Goal: Find specific page/section: Find specific page/section

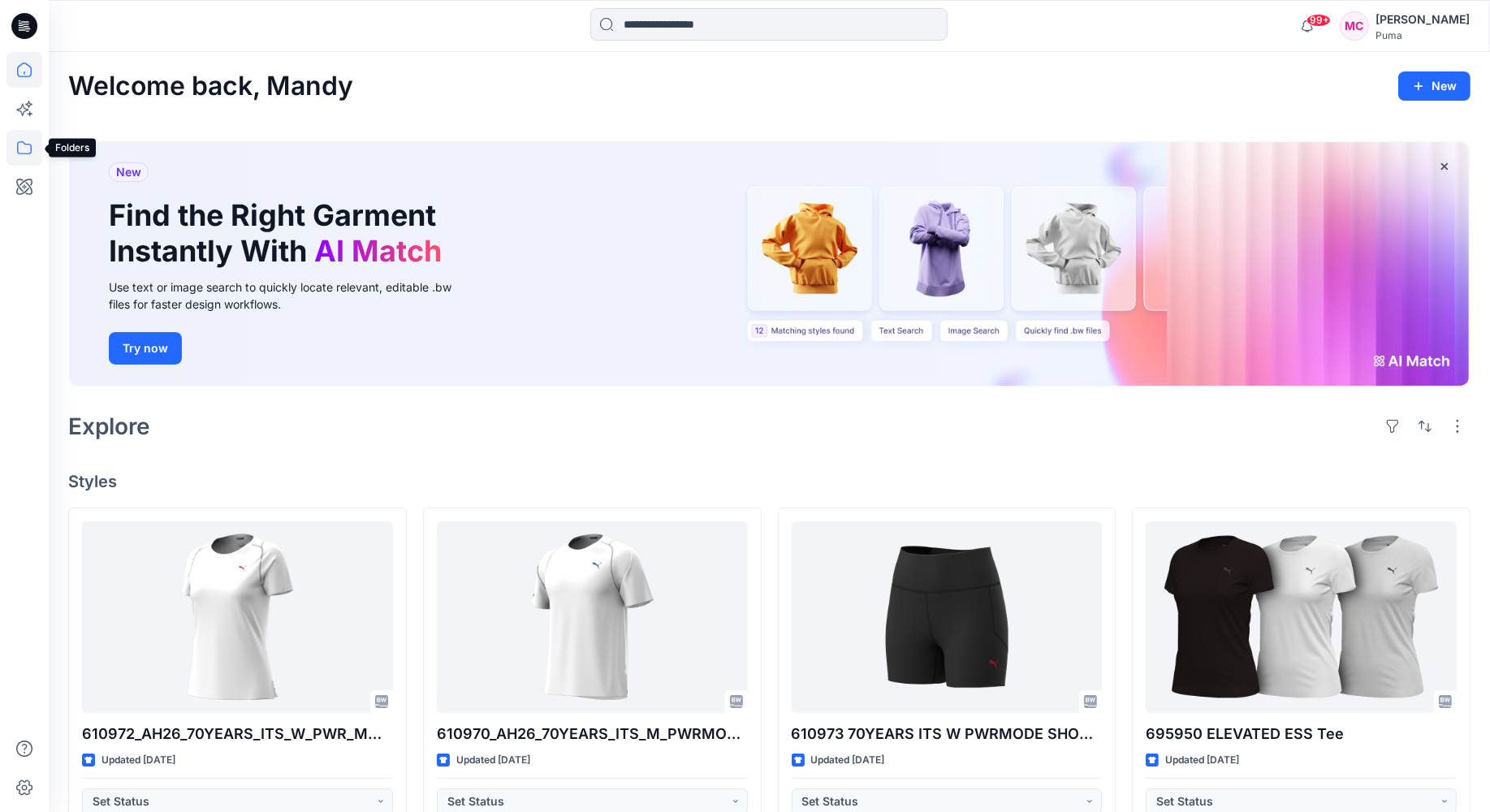
click at [28, 143] on icon at bounding box center [24, 147] width 36 height 36
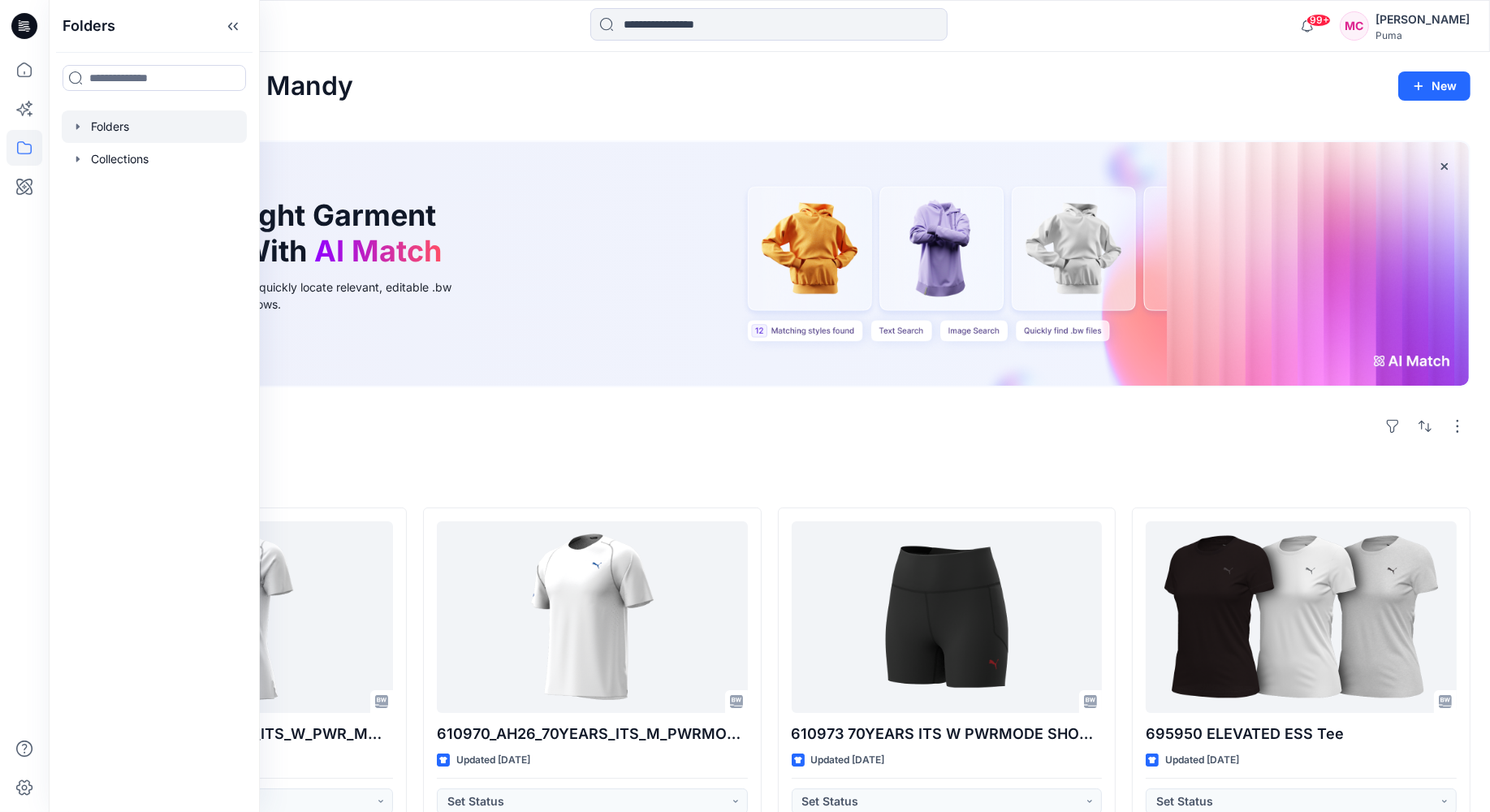
click at [73, 126] on icon "button" at bounding box center [77, 126] width 13 height 13
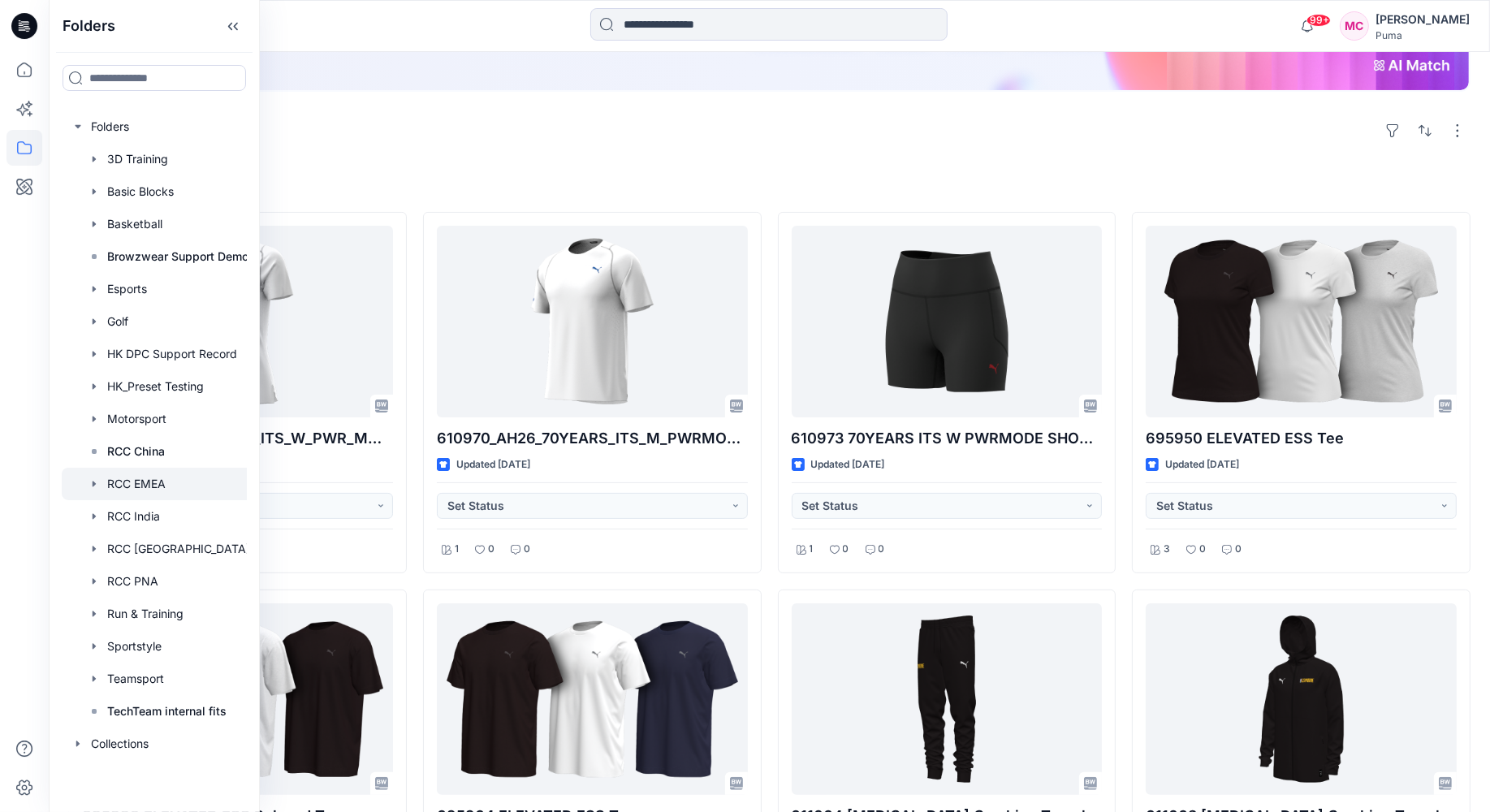
scroll to position [324, 0]
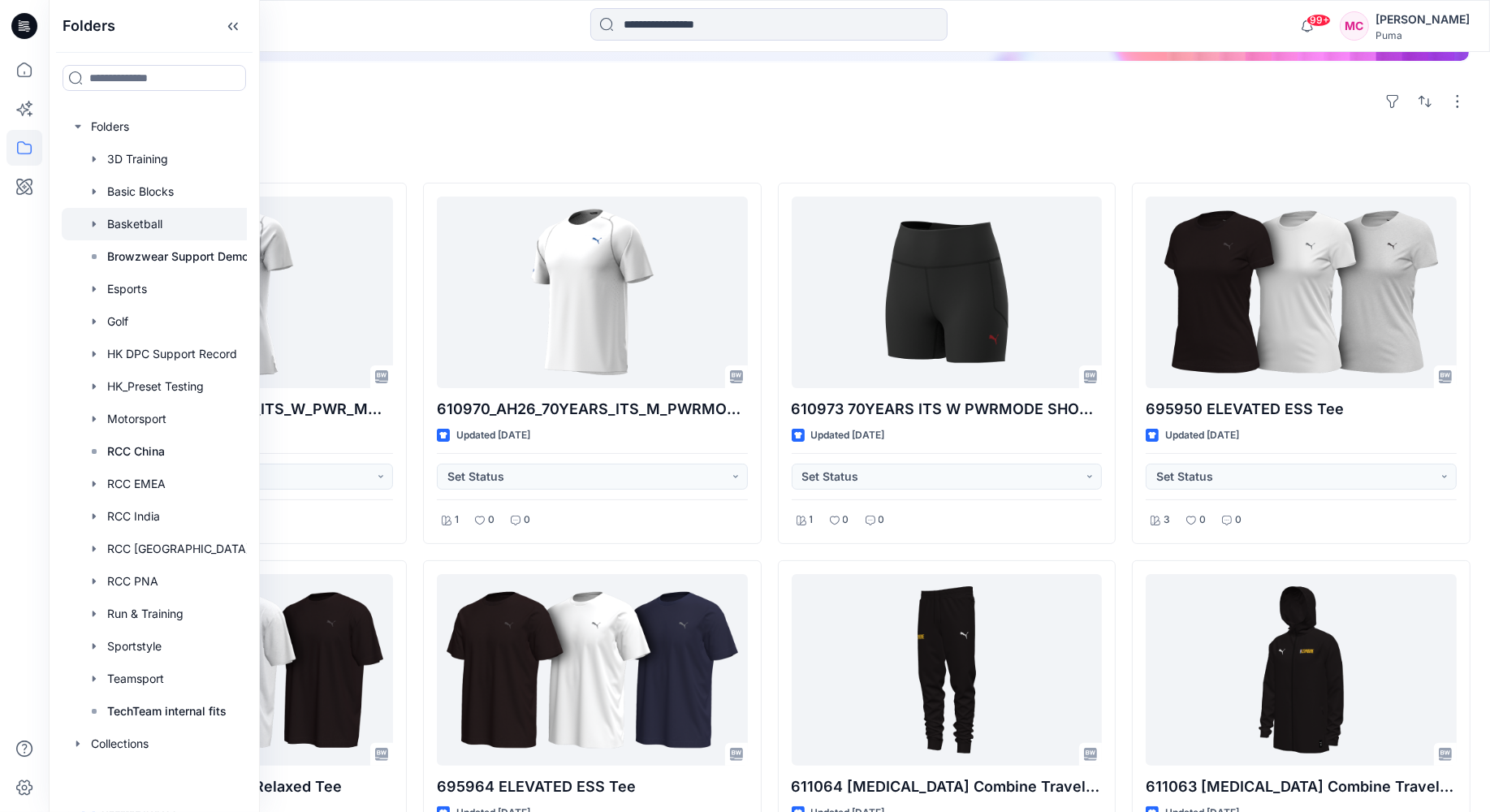
click at [159, 222] on div at bounding box center [160, 224] width 198 height 33
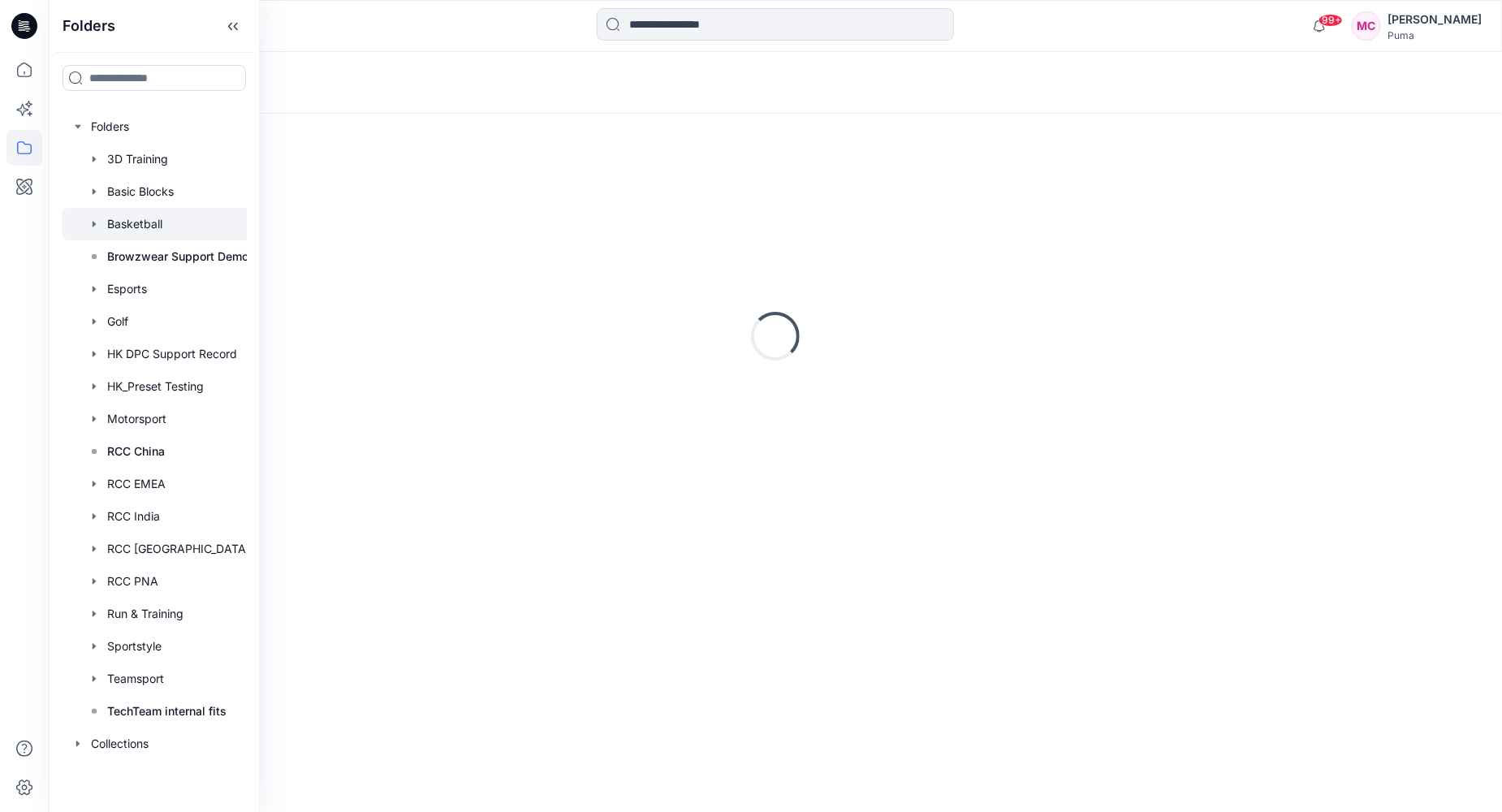
click at [94, 224] on icon "button" at bounding box center [94, 224] width 4 height 5
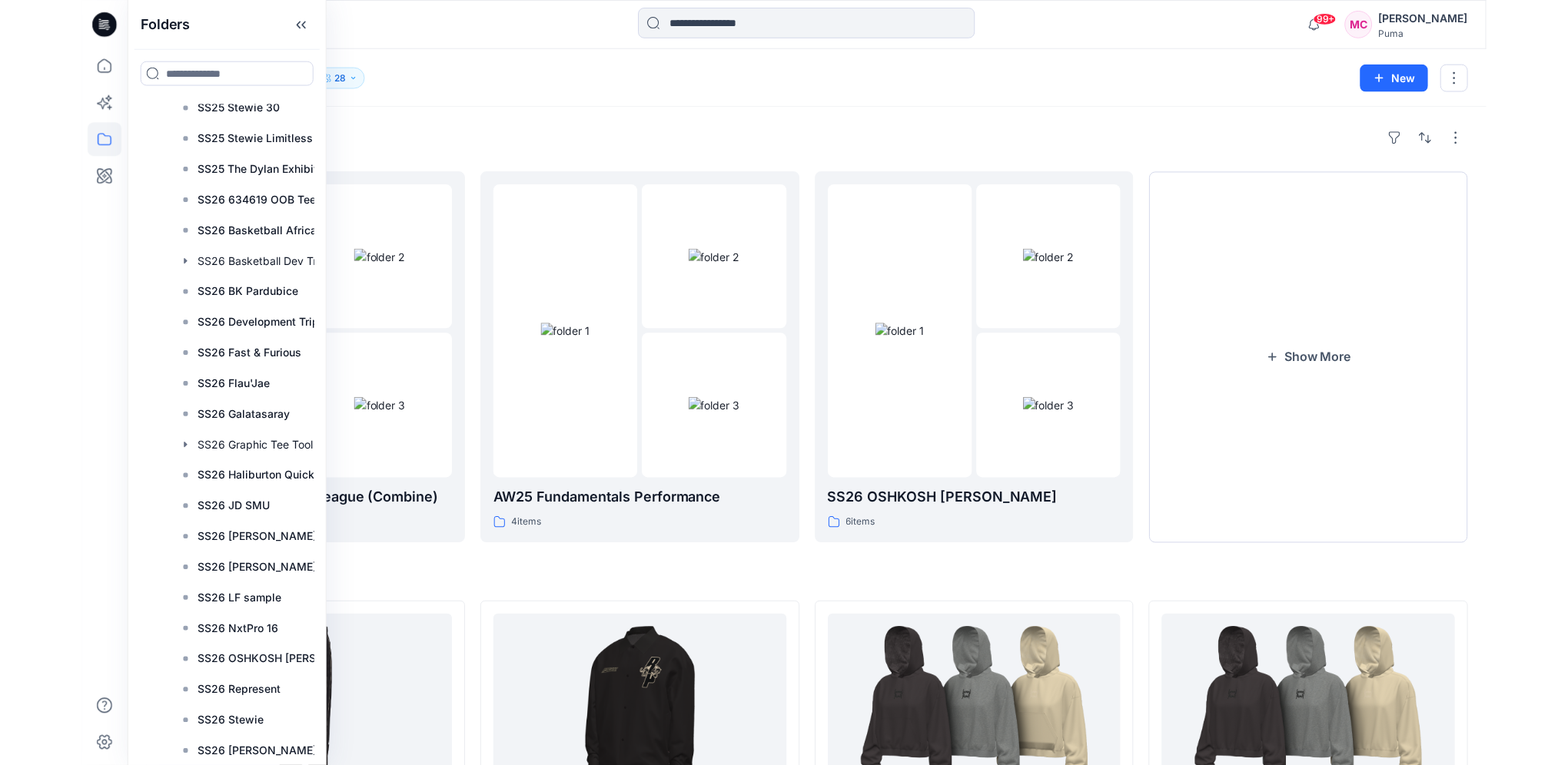
scroll to position [4378, 0]
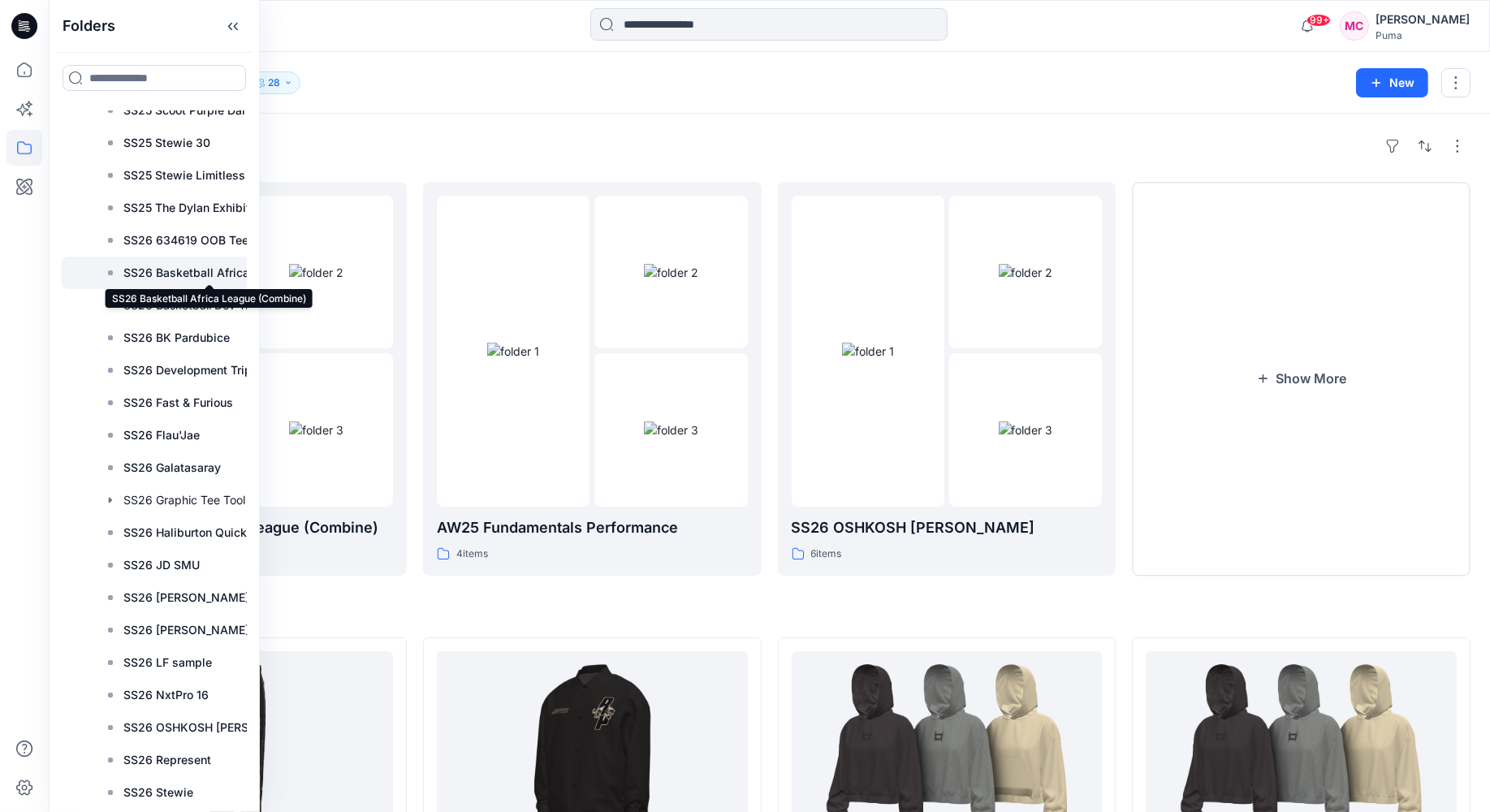
click at [175, 272] on p "SS26 Basketball Africa League (Combine)" at bounding box center [210, 273] width 172 height 20
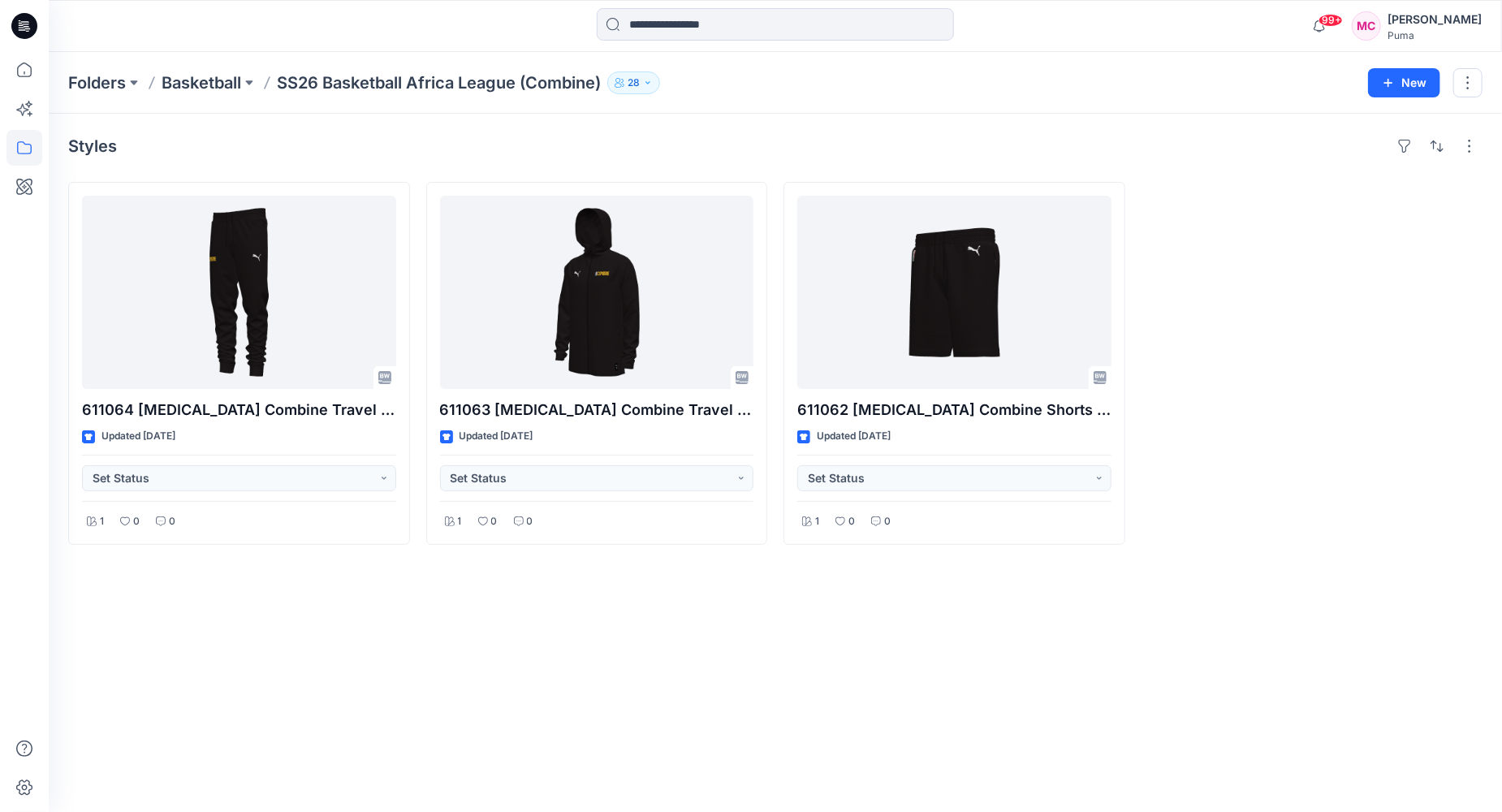
drag, startPoint x: 645, startPoint y: 594, endPoint x: 767, endPoint y: 578, distance: 123.0
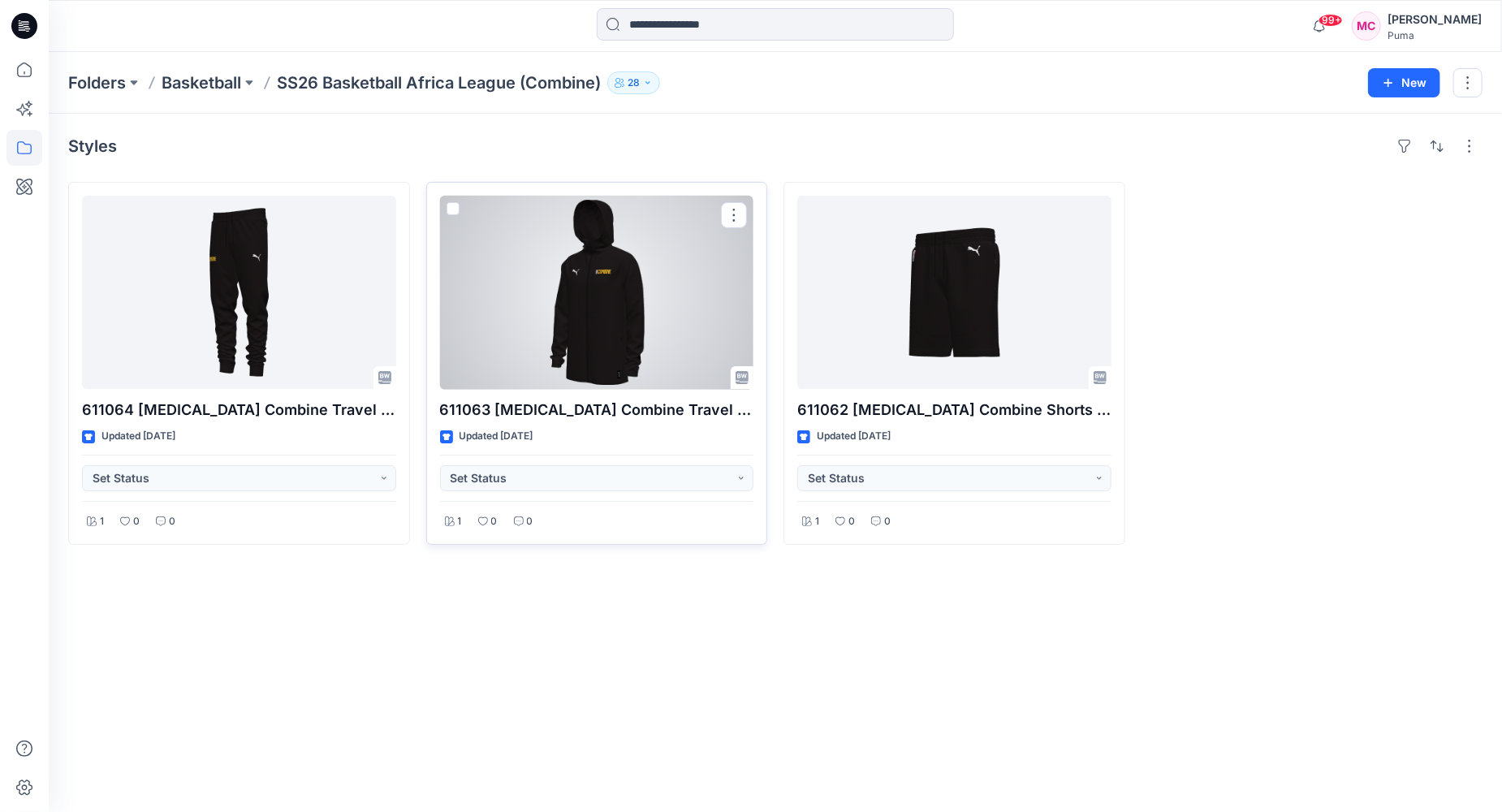
click at [597, 297] on div at bounding box center [597, 291] width 315 height 193
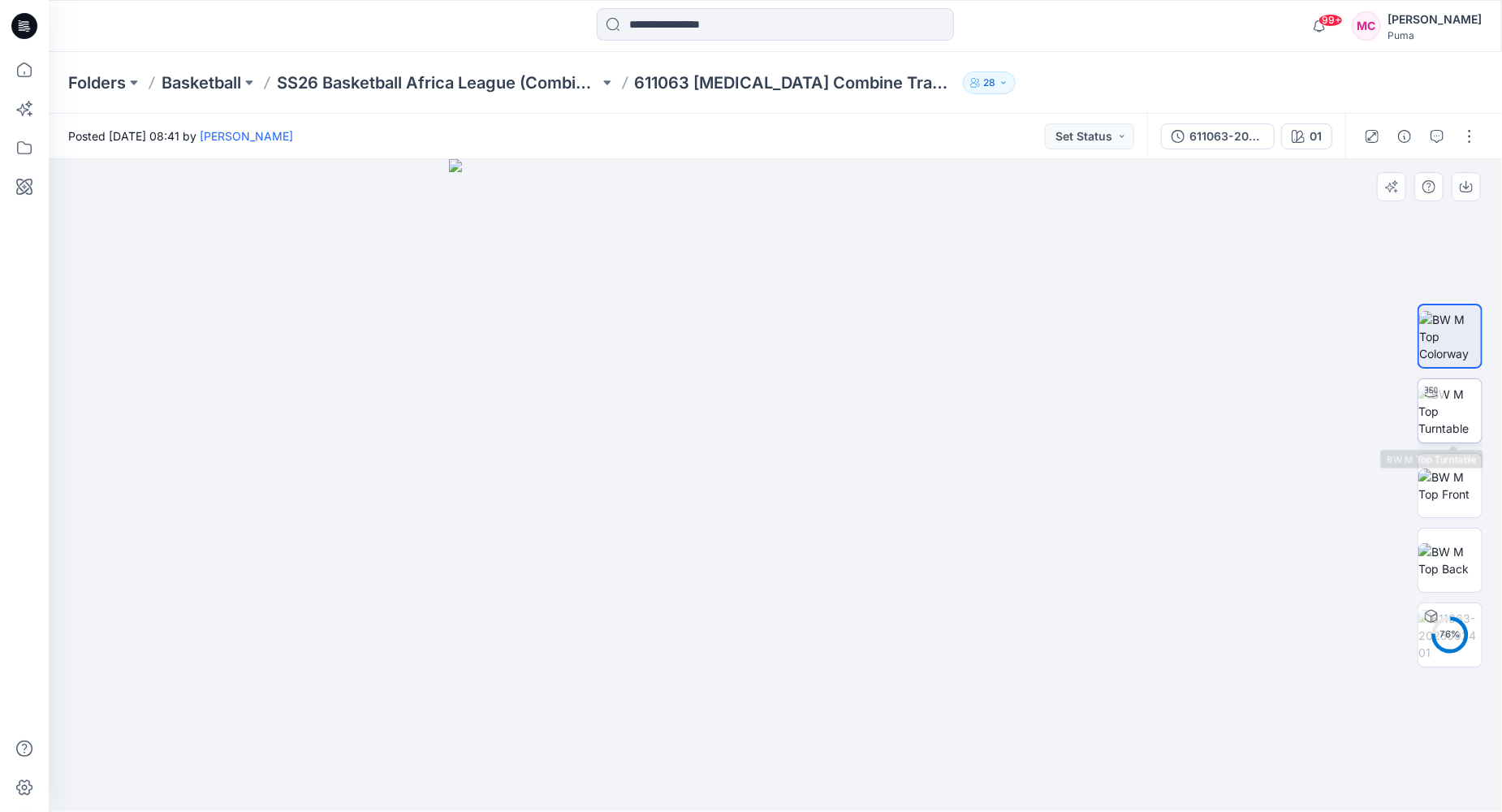
click at [1452, 423] on img at bounding box center [1450, 411] width 63 height 52
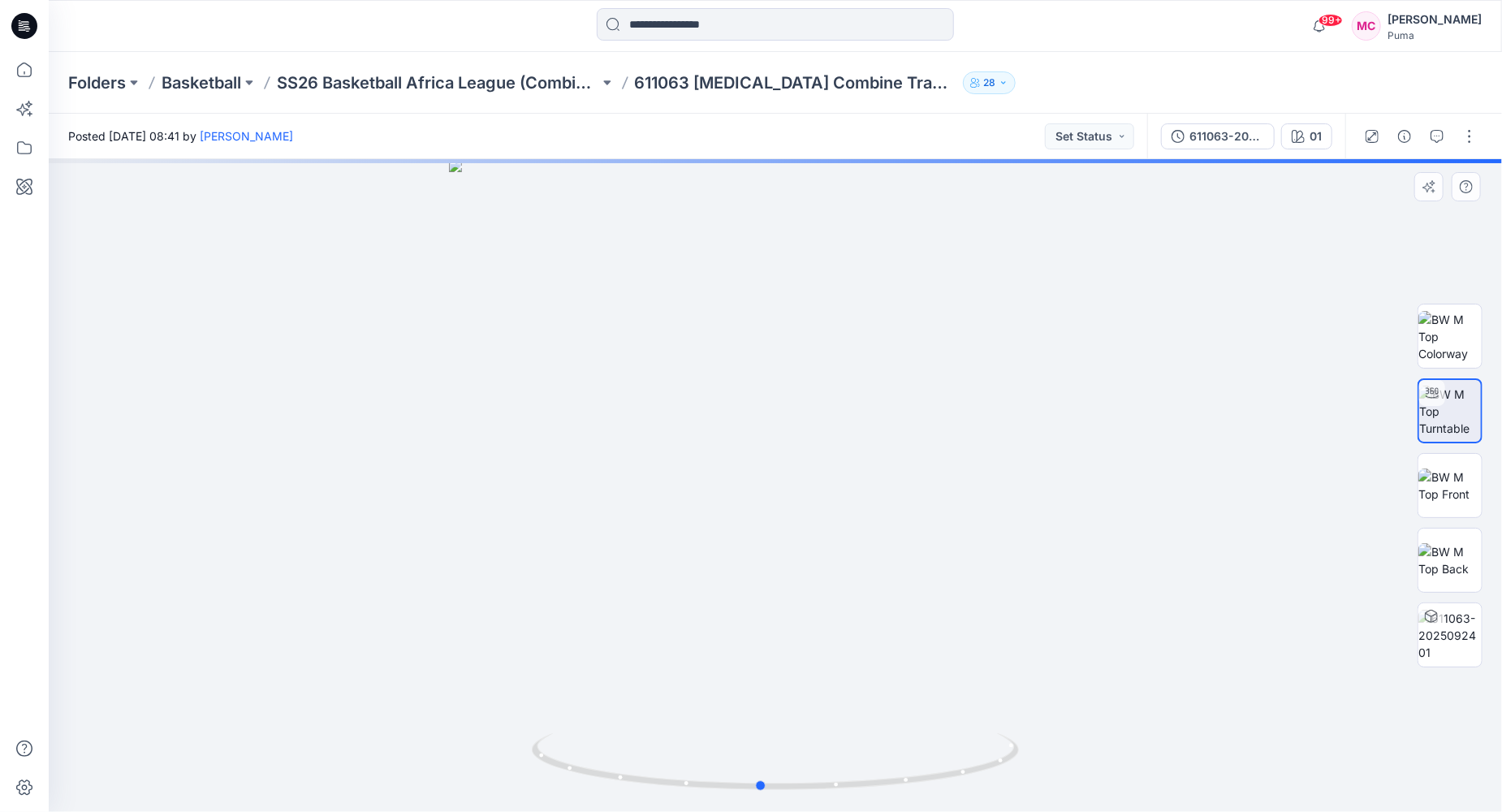
drag, startPoint x: 830, startPoint y: 411, endPoint x: 815, endPoint y: 296, distance: 116.0
click at [815, 296] on div at bounding box center [776, 485] width 1454 height 653
drag, startPoint x: 802, startPoint y: 553, endPoint x: 795, endPoint y: 451, distance: 102.2
click at [795, 451] on div at bounding box center [776, 485] width 1454 height 653
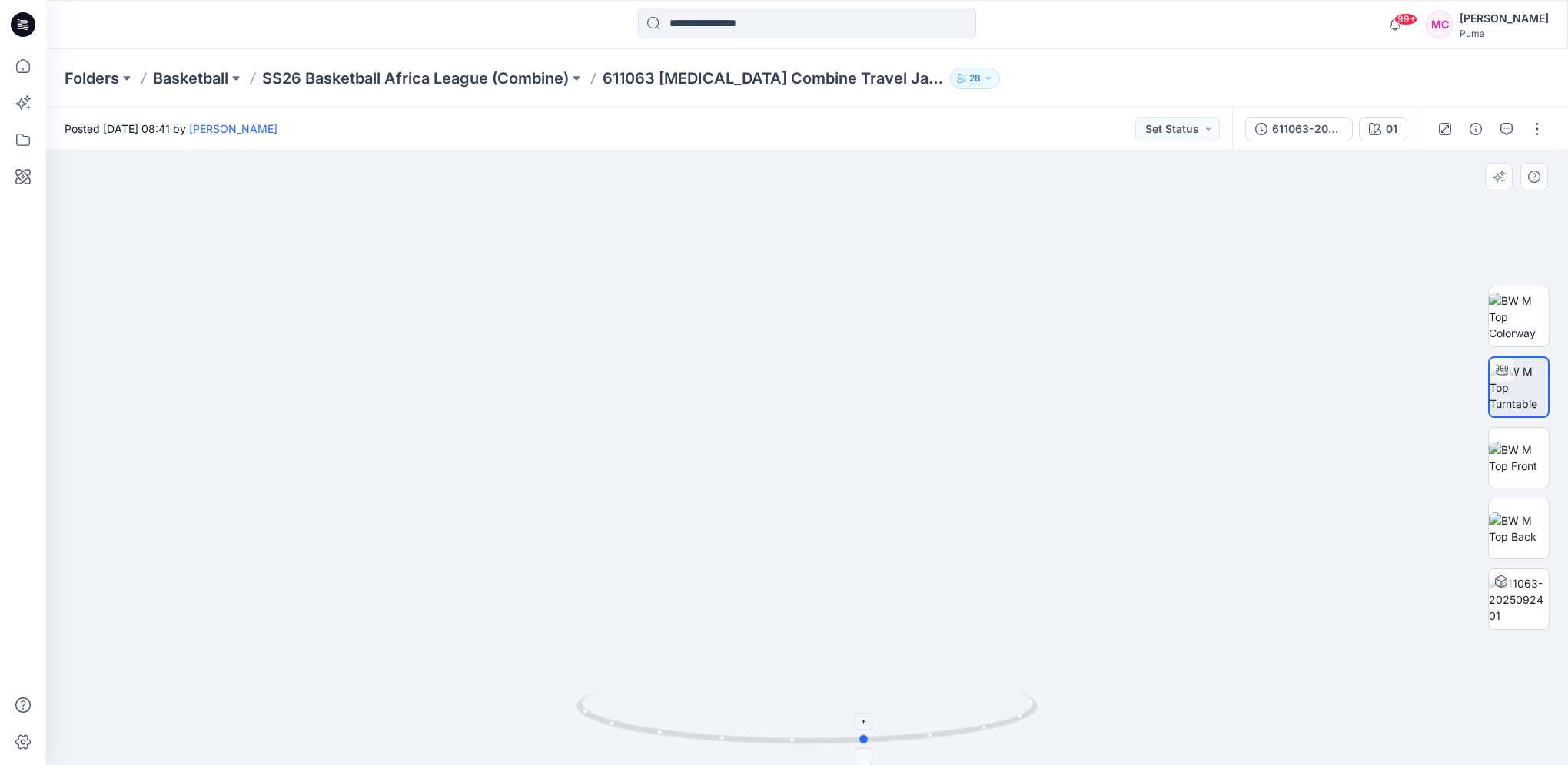
drag, startPoint x: 997, startPoint y: 729, endPoint x: 614, endPoint y: 720, distance: 383.1
click at [614, 720] on icon at bounding box center [808, 719] width 465 height 58
drag, startPoint x: 801, startPoint y: 256, endPoint x: 818, endPoint y: 478, distance: 222.6
click at [795, 509] on img at bounding box center [807, 395] width 1359 height 739
drag, startPoint x: 898, startPoint y: 641, endPoint x: 903, endPoint y: 627, distance: 14.9
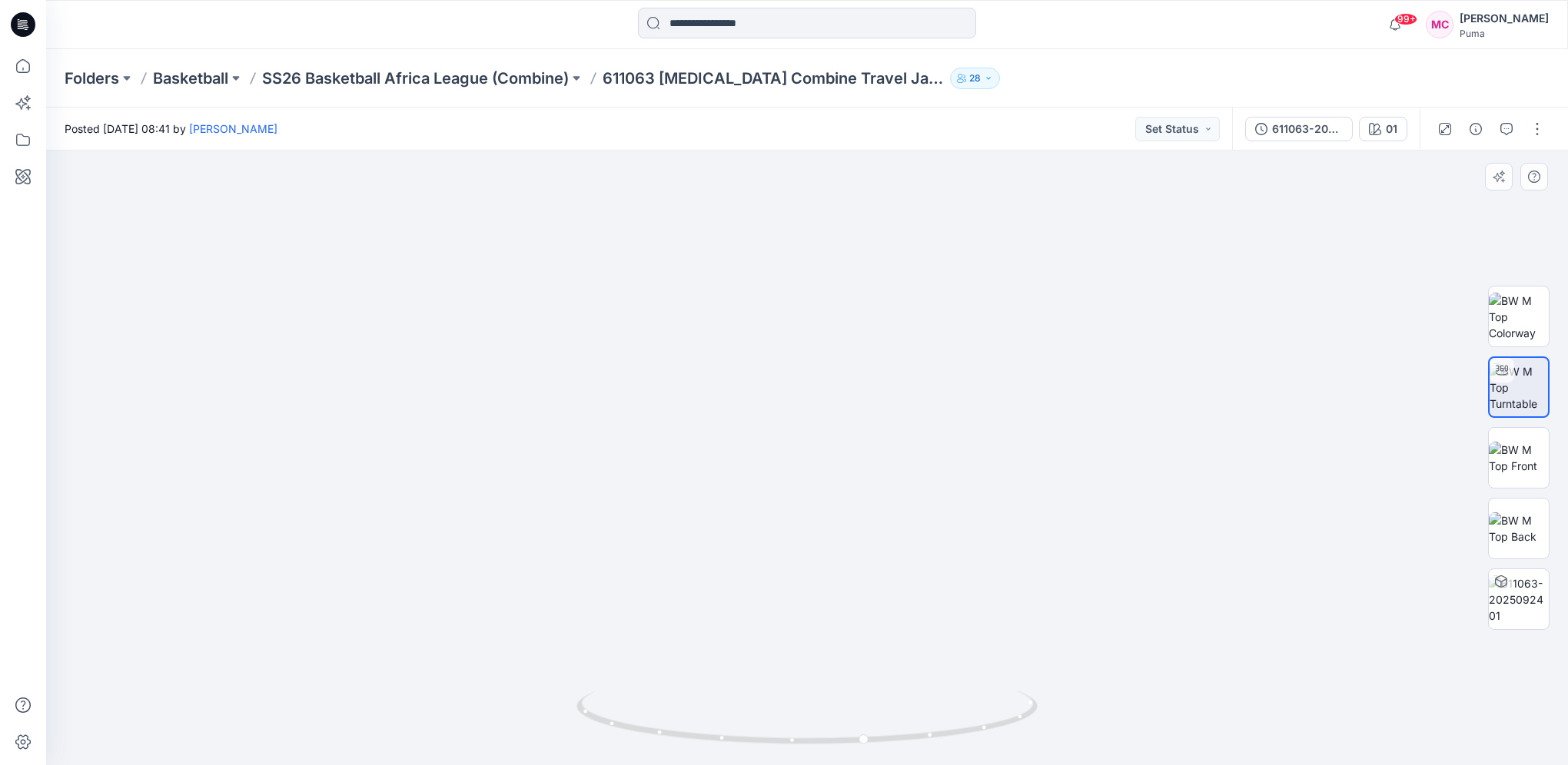
click at [873, 594] on img at bounding box center [778, 301] width 2354 height 928
drag, startPoint x: 938, startPoint y: 688, endPoint x: 1368, endPoint y: 636, distance: 433.1
click at [1368, 636] on div at bounding box center [807, 457] width 1522 height 615
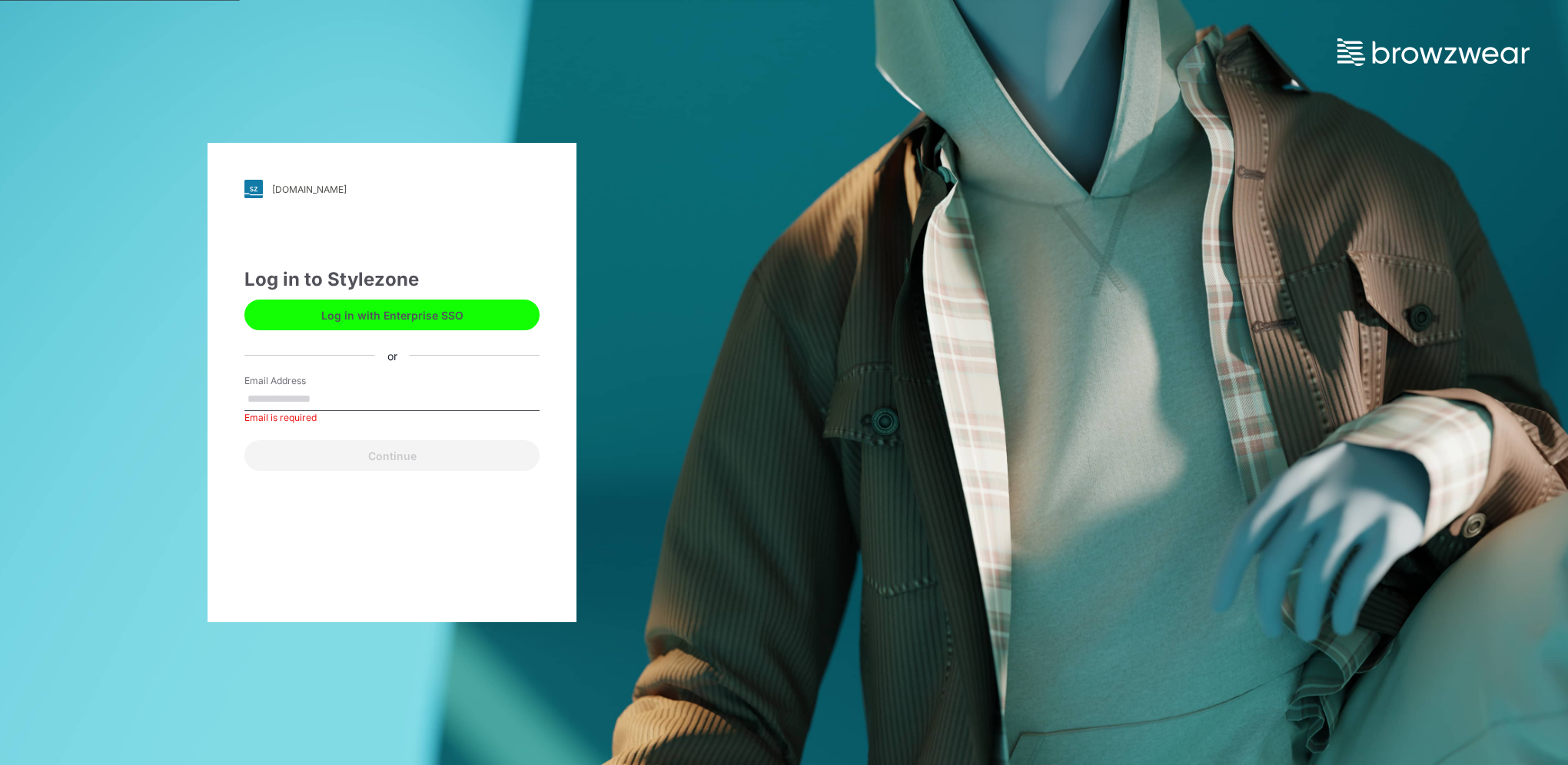
click at [379, 314] on button "Log in with Enterprise SSO" at bounding box center [392, 314] width 295 height 31
